Goal: Find specific page/section: Find specific page/section

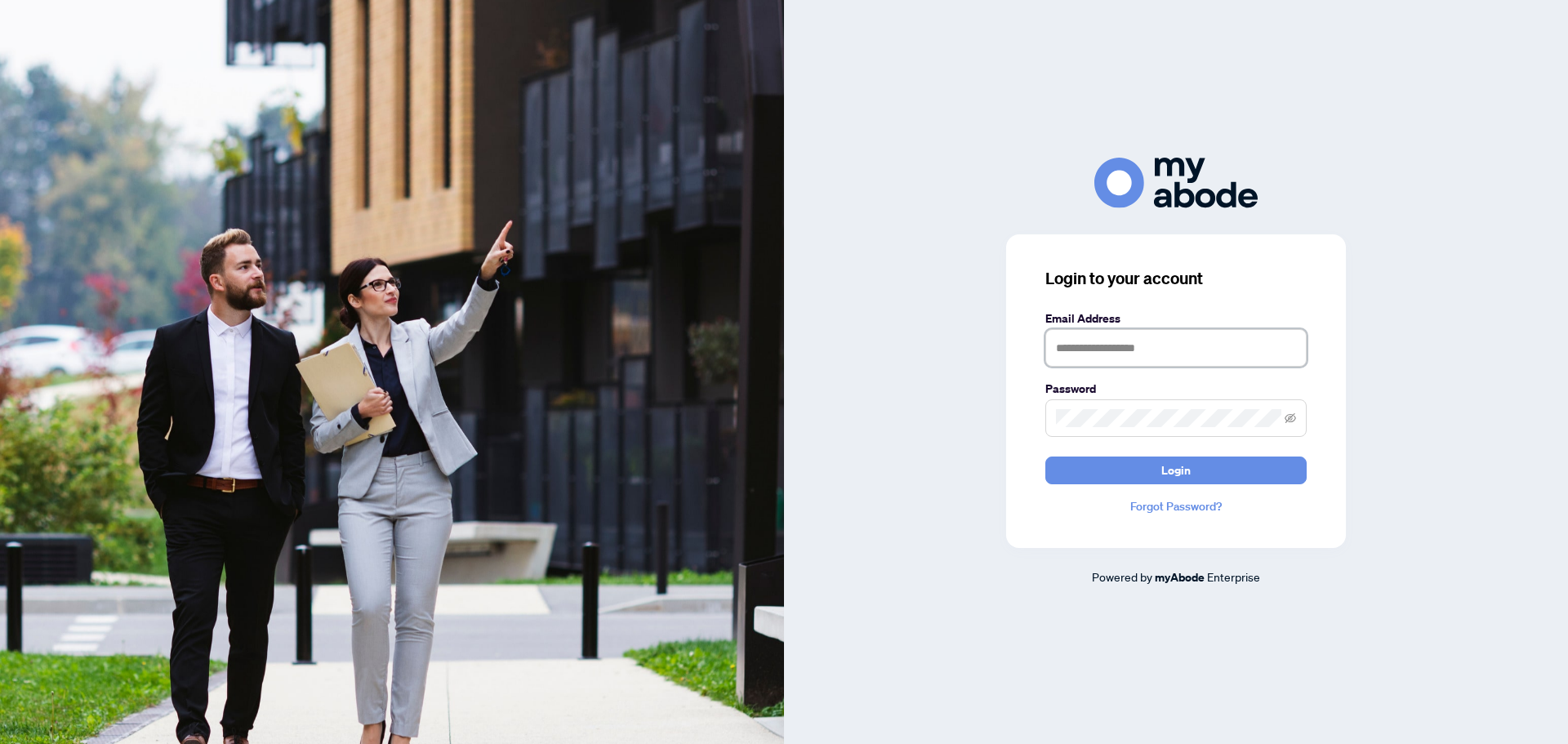
click at [1193, 350] on input "text" at bounding box center [1176, 347] width 261 height 38
click at [0, 743] on com-1password-button at bounding box center [0, 744] width 0 height 0
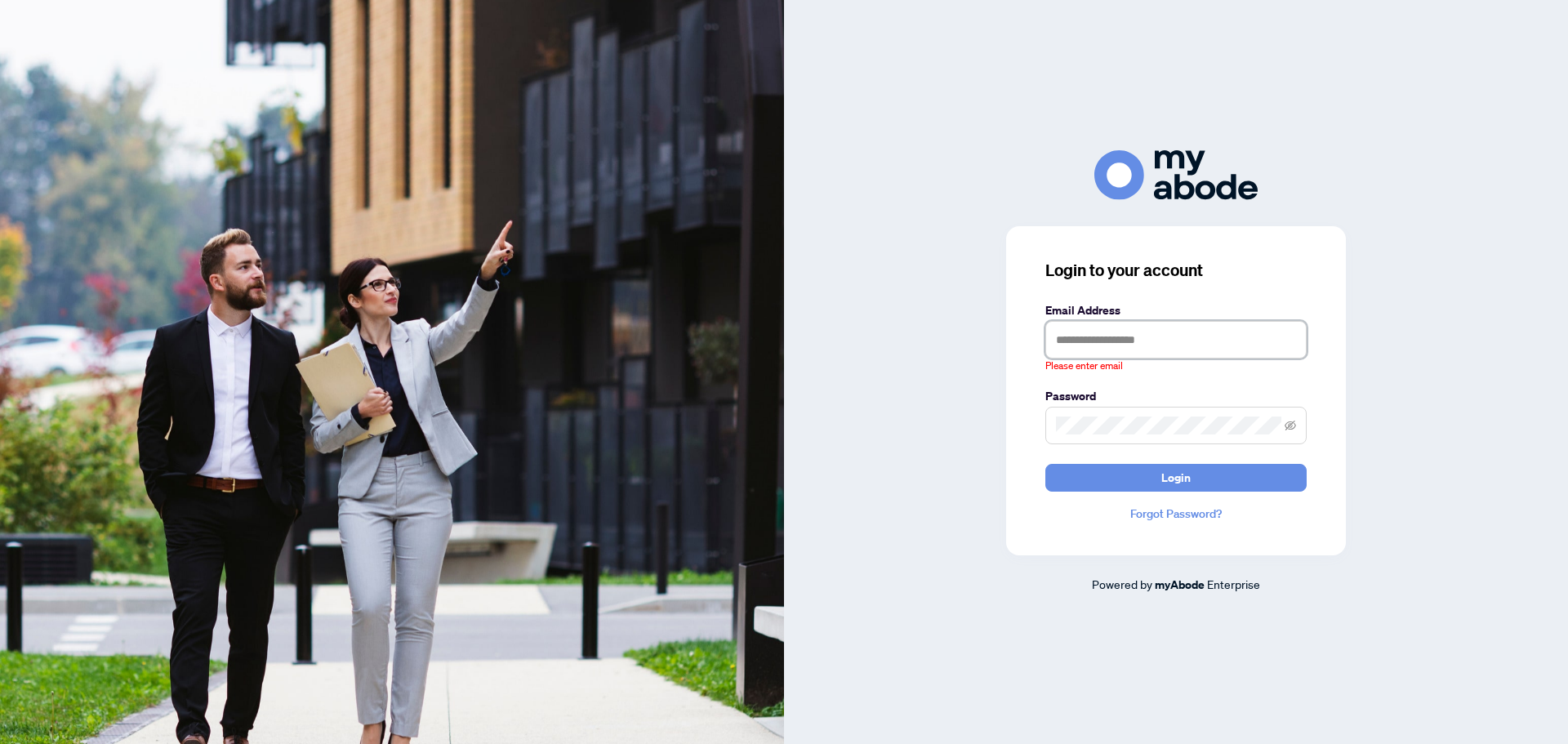
type input "**********"
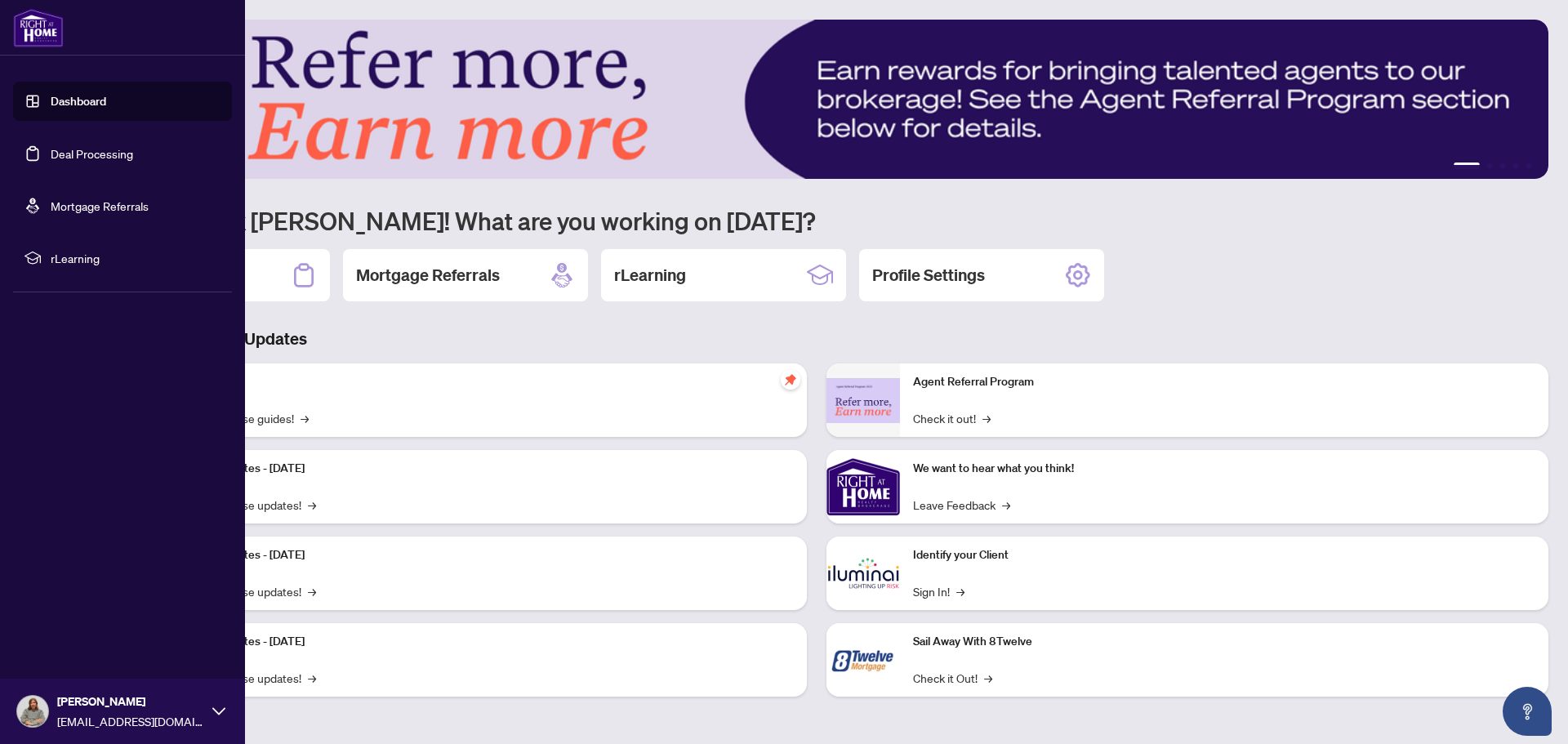
click at [125, 154] on link "Deal Processing" at bounding box center [92, 153] width 82 height 15
